Goal: Information Seeking & Learning: Learn about a topic

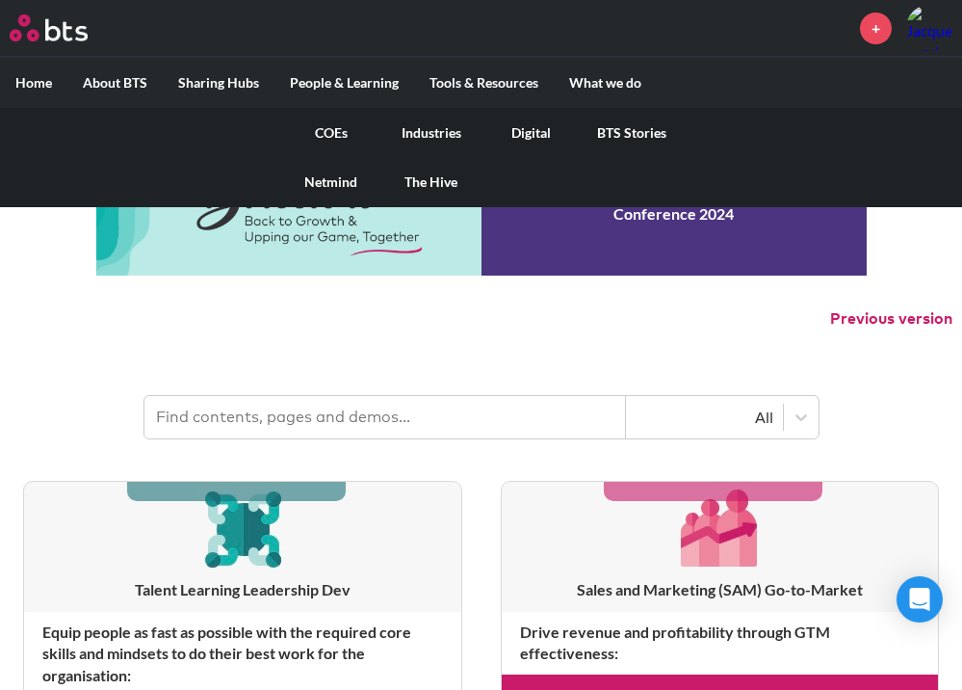
click at [339, 133] on link "COEs" at bounding box center [331, 133] width 100 height 50
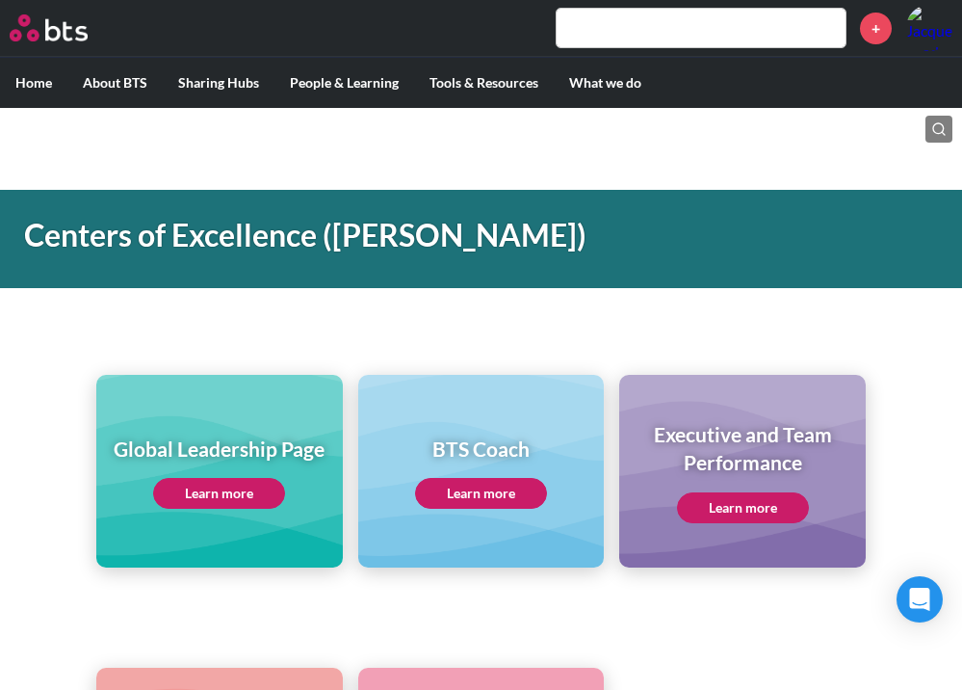
click at [757, 512] on link "Learn more" at bounding box center [743, 507] width 132 height 31
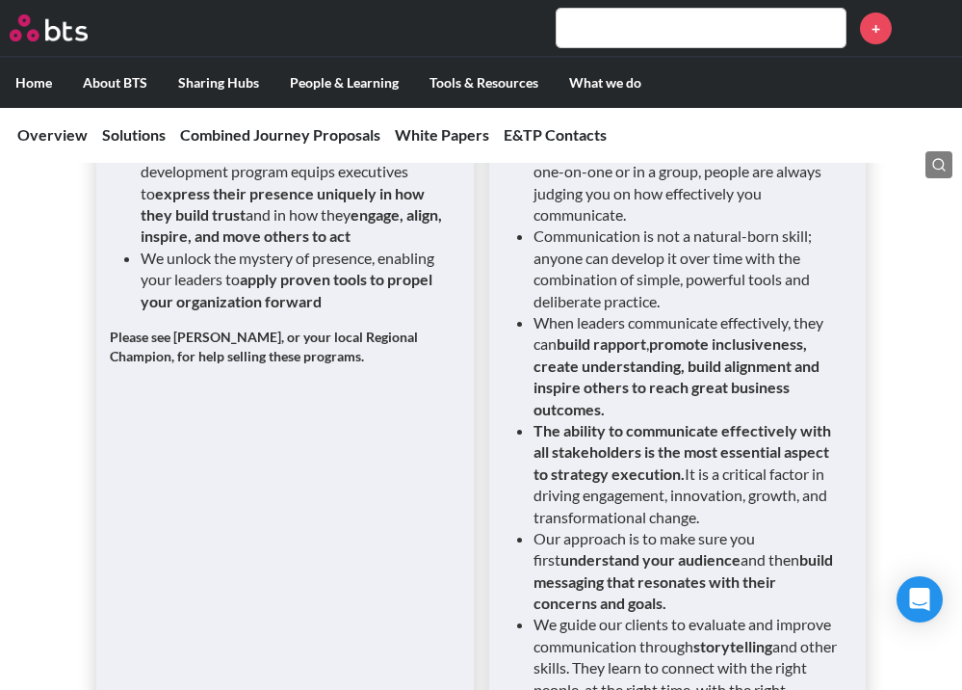
scroll to position [3756, 0]
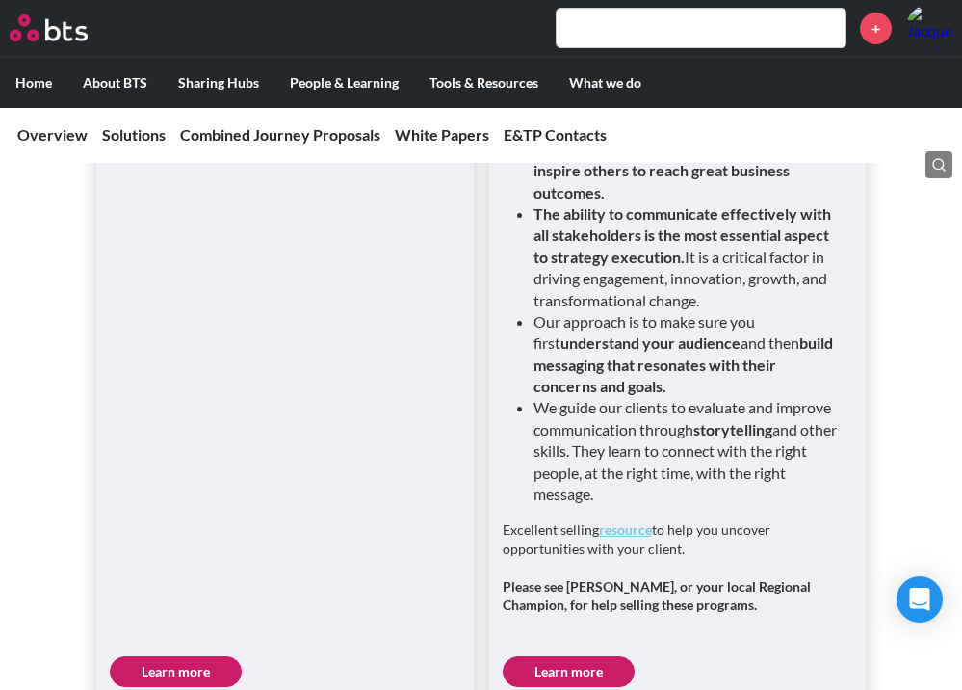
click at [570, 656] on link "Learn more" at bounding box center [569, 671] width 132 height 31
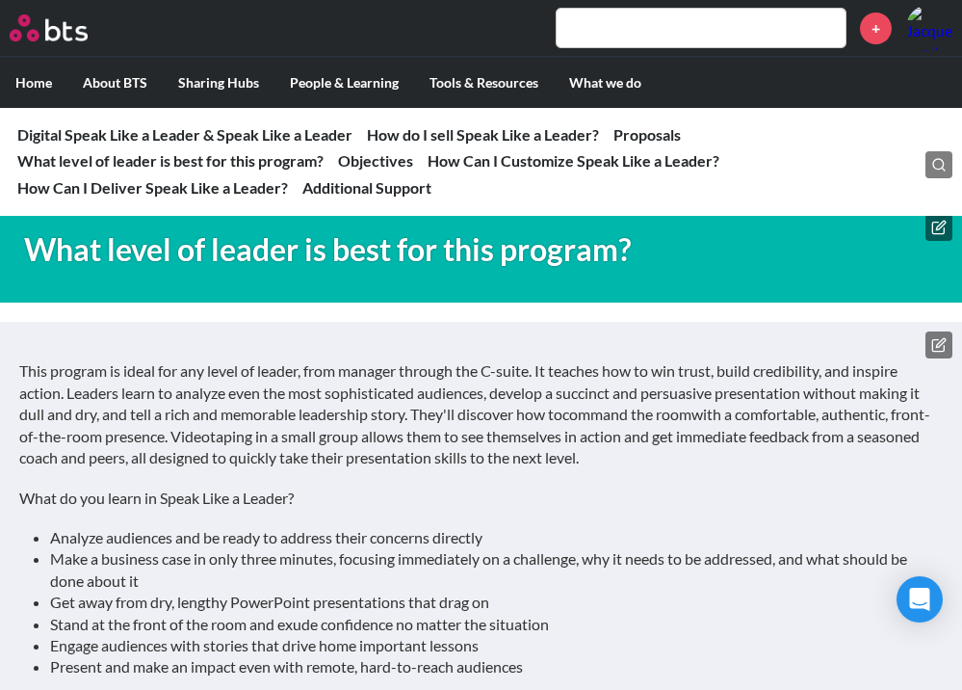
scroll to position [5779, 0]
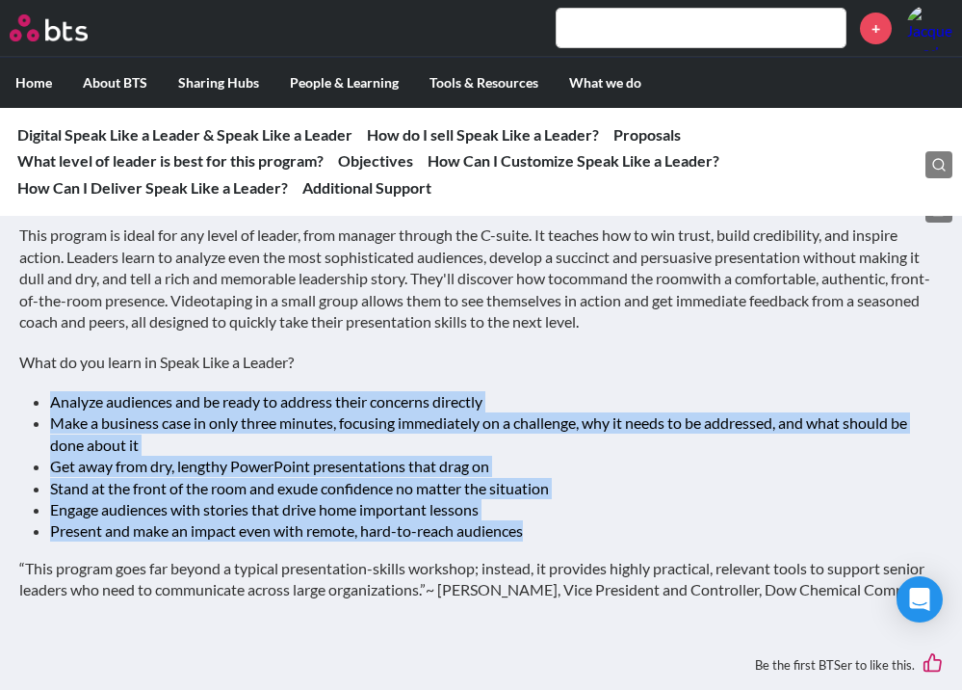
drag, startPoint x: 52, startPoint y: 378, endPoint x: 600, endPoint y: 509, distance: 563.5
click at [600, 509] on ul "Analyze audiences and be ready to address their concerns directly Make a busine…" at bounding box center [488, 466] width 877 height 151
copy ul "Analyze audiences and be ready to address their concerns directly Make a busine…"
